Goal: Download file/media

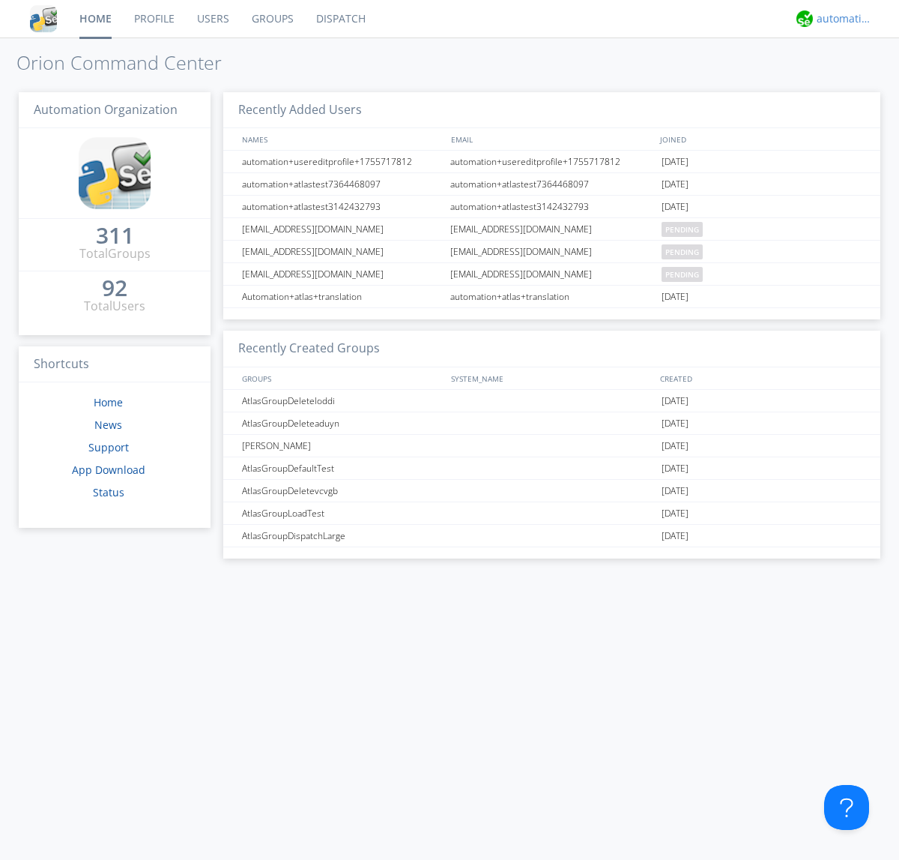
click at [841, 19] on div "automation+atlas" at bounding box center [845, 18] width 56 height 15
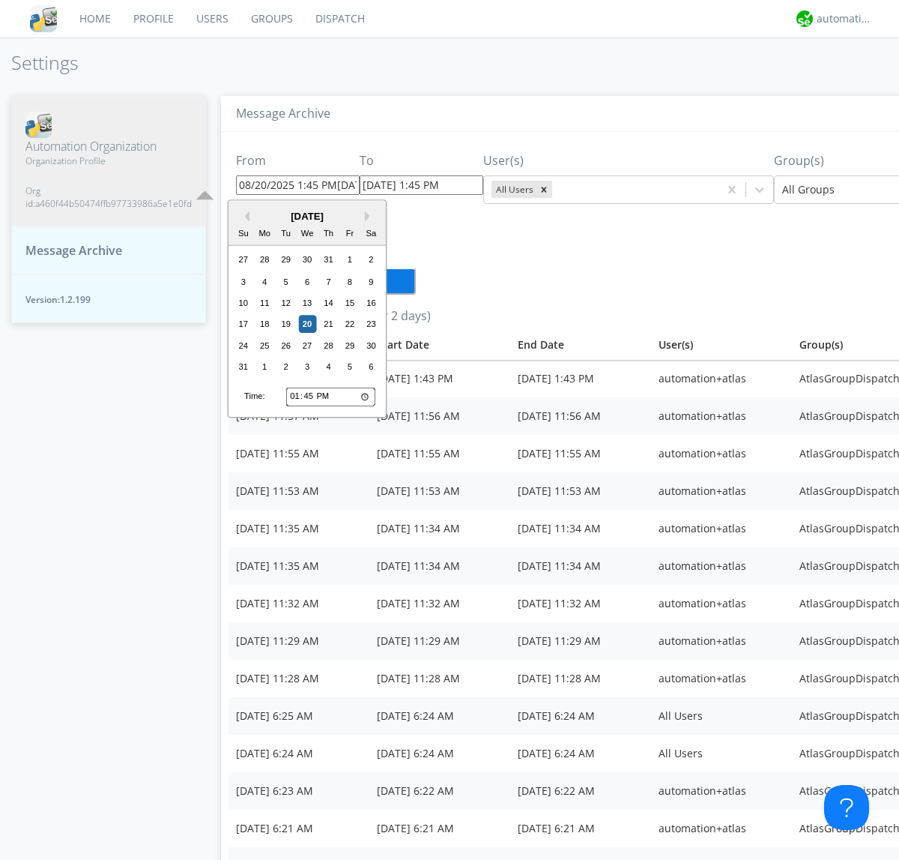
scroll to position [0, 79]
type input "[DATE] 1:45 PM"
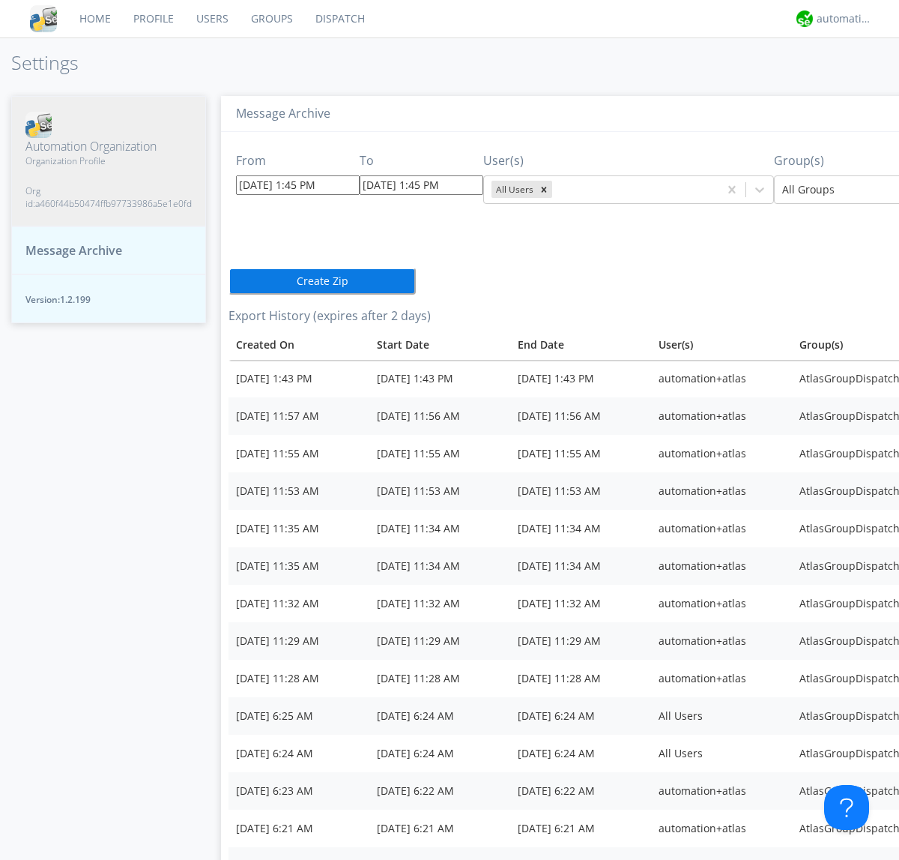
click at [542, 189] on icon "Remove All Users" at bounding box center [544, 189] width 5 height 5
click at [555, 189] on input "text" at bounding box center [556, 189] width 3 height 15
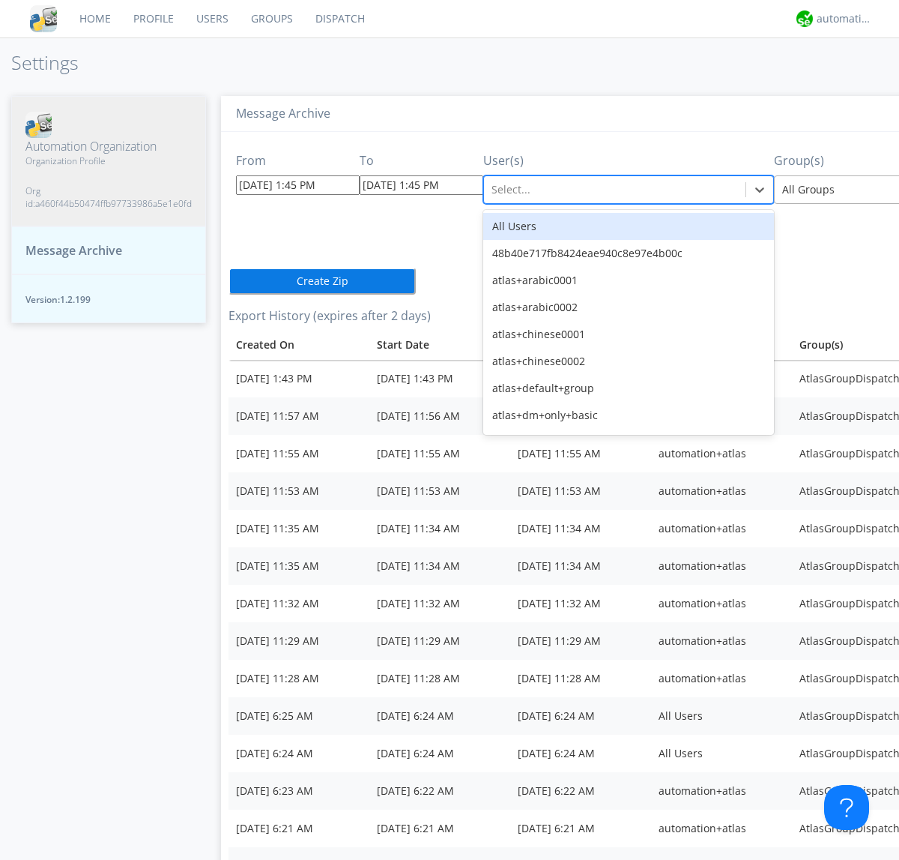
click at [821, 189] on div at bounding box center [892, 190] width 220 height 18
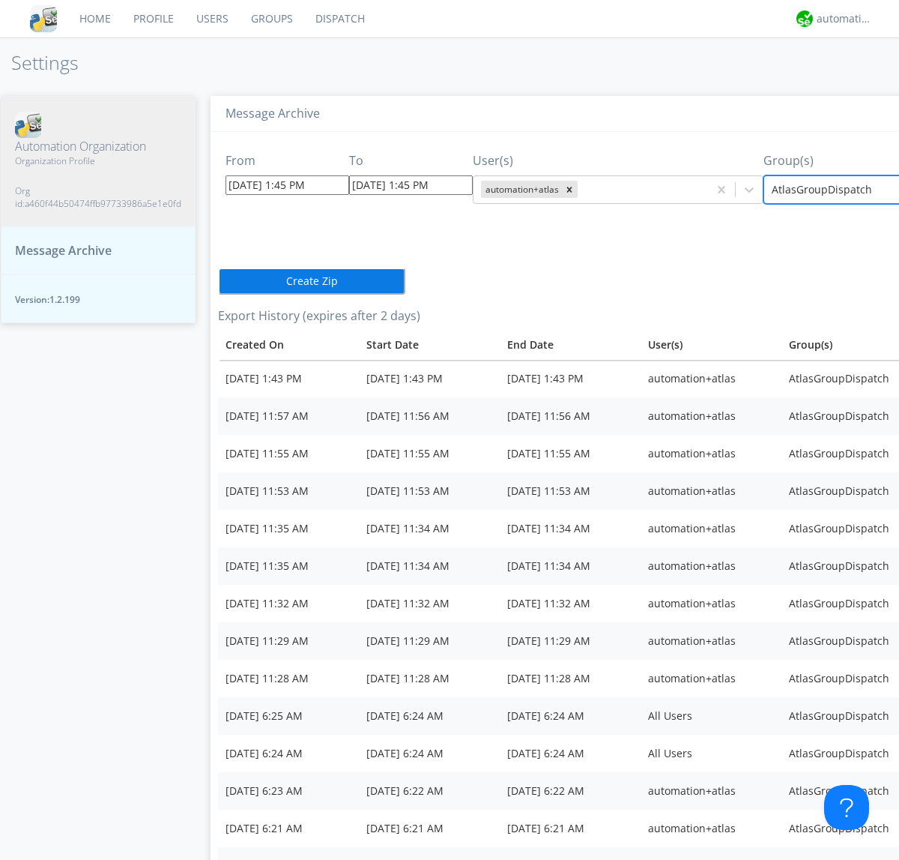
click at [218, 268] on button "Create Zip" at bounding box center [311, 281] width 187 height 27
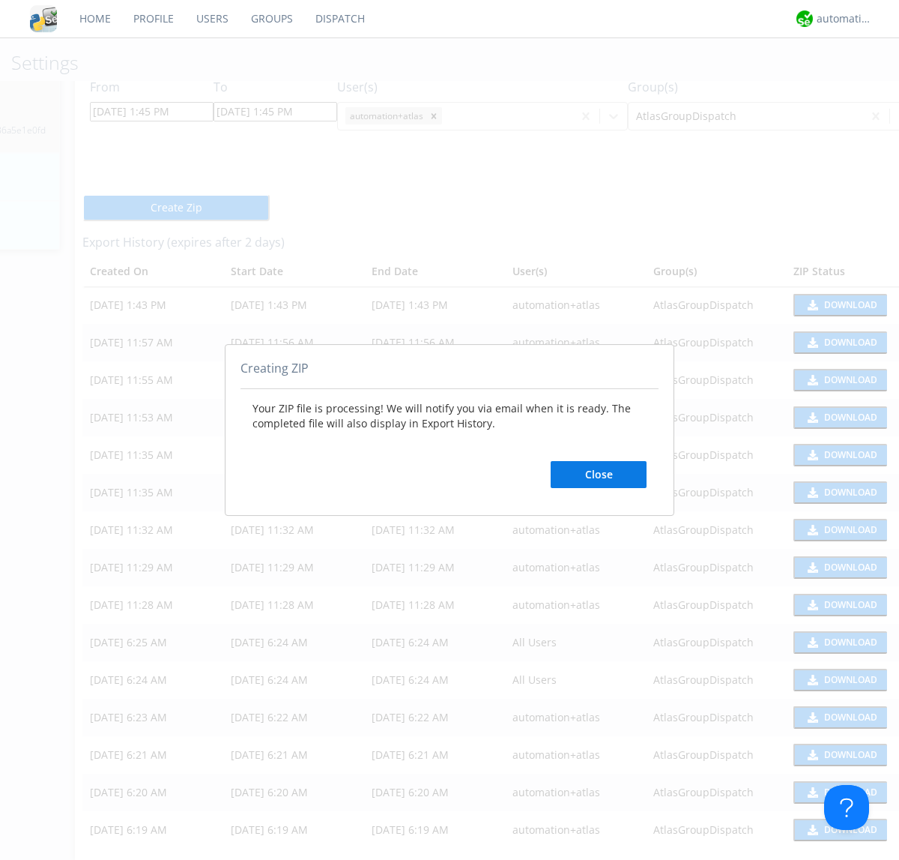
click at [599, 474] on button "Close" at bounding box center [599, 474] width 96 height 27
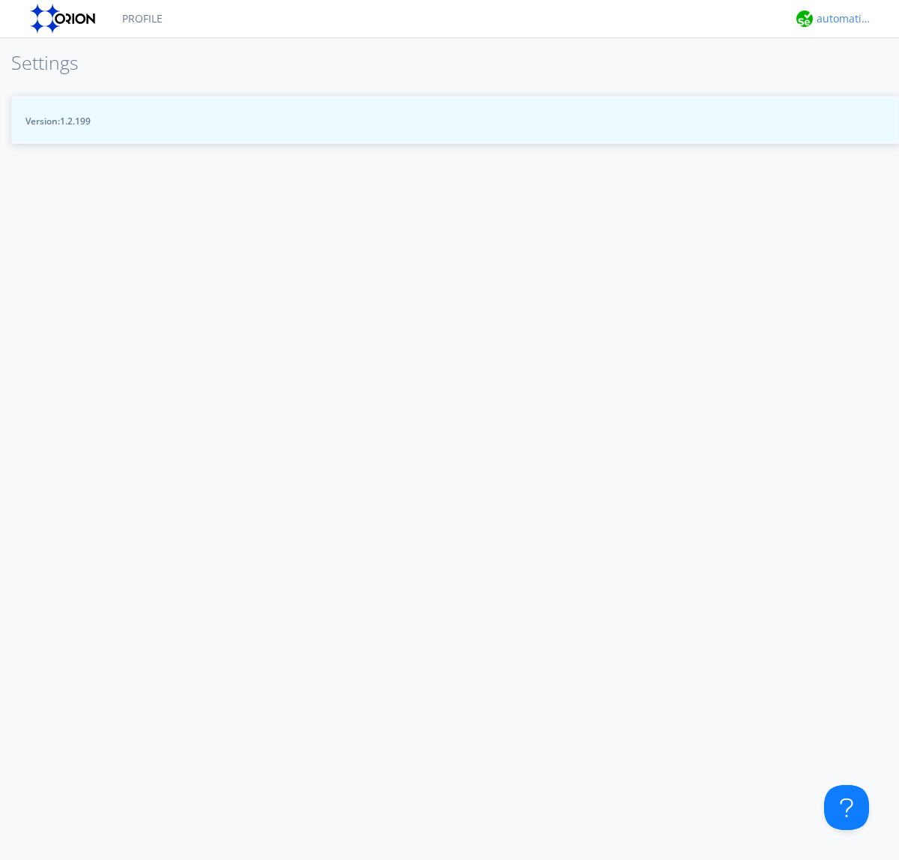
click at [841, 19] on div "automation+atlas" at bounding box center [845, 18] width 56 height 15
